Goal: Information Seeking & Learning: Learn about a topic

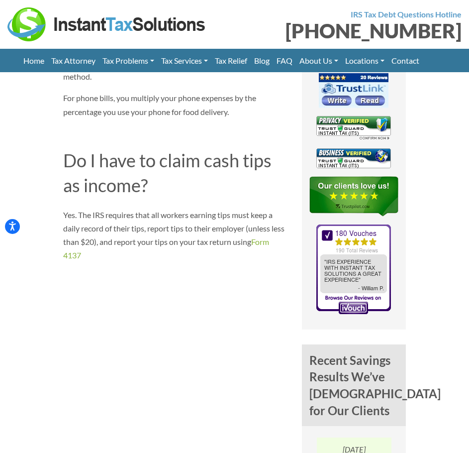
scroll to position [814, 0]
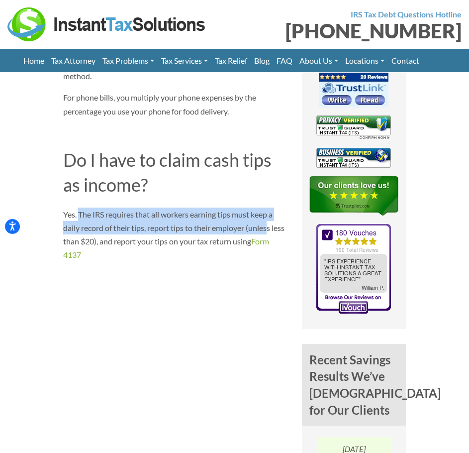
drag, startPoint x: 132, startPoint y: 216, endPoint x: 271, endPoint y: 224, distance: 139.5
click at [271, 224] on span "Yes. The IRS requires that all workers earning tips must keep a daily record of…" at bounding box center [173, 227] width 221 height 36
click at [114, 228] on span "Yes. The IRS requires that all workers earning tips must keep a daily record of…" at bounding box center [173, 227] width 221 height 36
click at [93, 226] on span "Yes. The IRS requires that all workers earning tips must keep a daily record of…" at bounding box center [173, 227] width 221 height 36
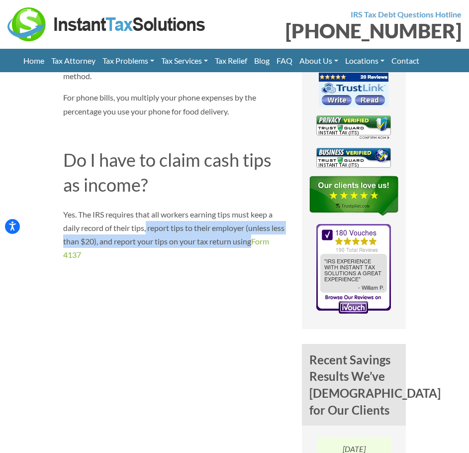
drag, startPoint x: 153, startPoint y: 224, endPoint x: 281, endPoint y: 235, distance: 128.2
click at [281, 235] on p "Yes. The IRS requires that all workers earning tips must keep a daily record of…" at bounding box center [175, 234] width 224 height 54
click at [218, 244] on span "Yes. The IRS requires that all workers earning tips must keep a daily record of…" at bounding box center [173, 227] width 221 height 36
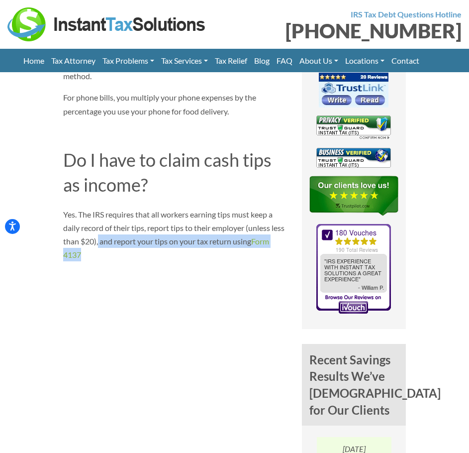
drag, startPoint x: 112, startPoint y: 242, endPoint x: 290, endPoint y: 250, distance: 177.7
click at [290, 250] on article "Problems Instacart/Shipt Grocery Delivery 1099 FAQ Instacart/Shipt Grocery Deli…" at bounding box center [175, 138] width 239 height 960
click at [235, 247] on p "Yes. The IRS requires that all workers earning tips must keep a daily record of…" at bounding box center [175, 234] width 224 height 54
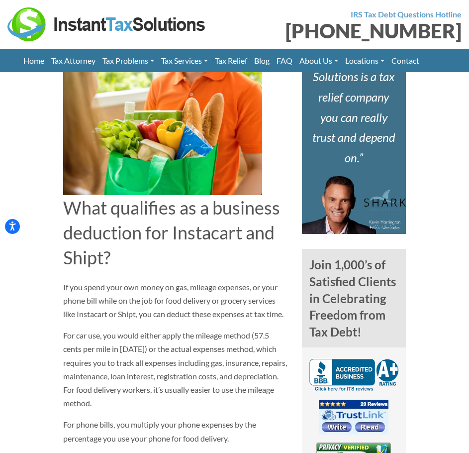
scroll to position [565, 0]
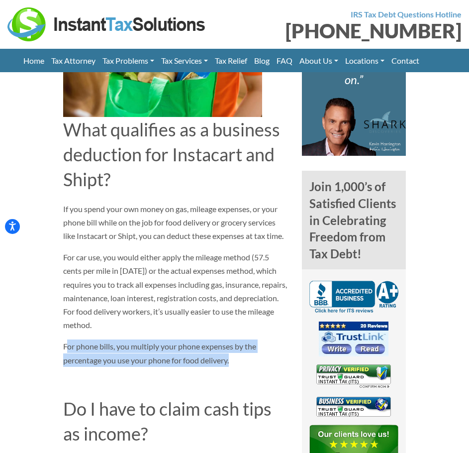
drag, startPoint x: 117, startPoint y: 347, endPoint x: 272, endPoint y: 357, distance: 154.9
click at [272, 356] on p "For phone bills, you multiply your phone expenses by the percentage you use you…" at bounding box center [175, 352] width 224 height 27
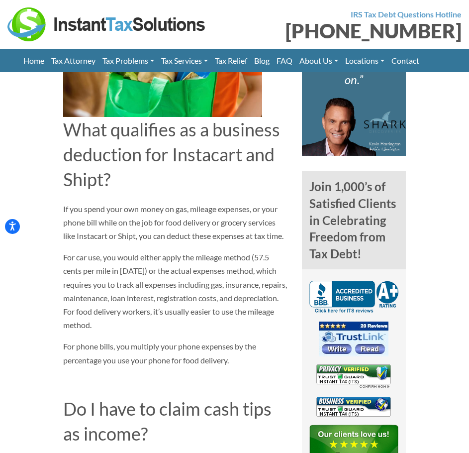
click at [248, 366] on div "What qualifies as a business deduction for Instacart and Shipt? If you spend yo…" at bounding box center [175, 257] width 224 height 547
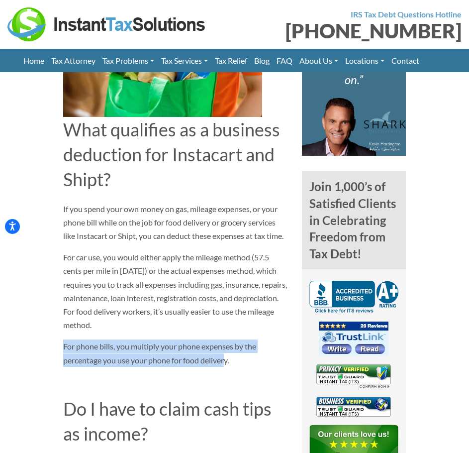
drag, startPoint x: 203, startPoint y: 362, endPoint x: 82, endPoint y: 334, distance: 124.6
click at [64, 334] on div "What qualifies as a business deduction for Instacart and Shipt? If you spend yo…" at bounding box center [175, 257] width 224 height 547
click at [218, 351] on span "For phone bills, you multiply your phone expenses by the percentage you use you…" at bounding box center [159, 352] width 193 height 23
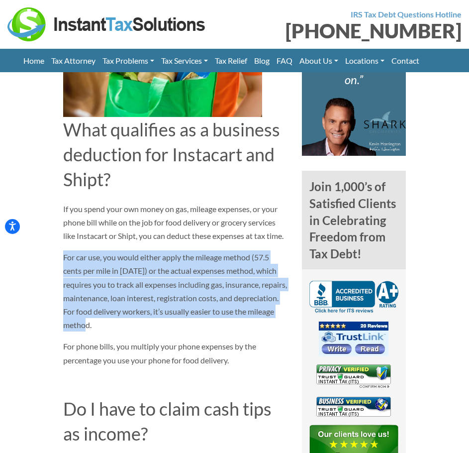
drag, startPoint x: 181, startPoint y: 326, endPoint x: 51, endPoint y: 258, distance: 146.8
click at [51, 258] on section "Problems Instacart/Shipt Grocery Delivery 1099 FAQ Instacart/Shipt Grocery Deli…" at bounding box center [234, 386] width 469 height 1029
click at [147, 268] on span "For car use, you would either apply the mileage method (57.5 cents per mile in …" at bounding box center [175, 290] width 224 height 77
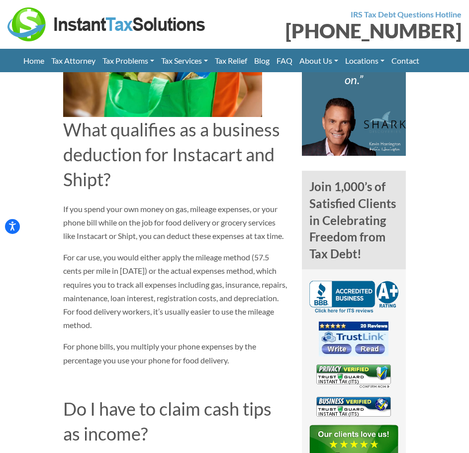
click at [234, 247] on div "What qualifies as a business deduction for Instacart and Shipt? If you spend yo…" at bounding box center [175, 257] width 224 height 547
drag, startPoint x: 123, startPoint y: 244, endPoint x: 112, endPoint y: 235, distance: 13.4
